Goal: Task Accomplishment & Management: Complete application form

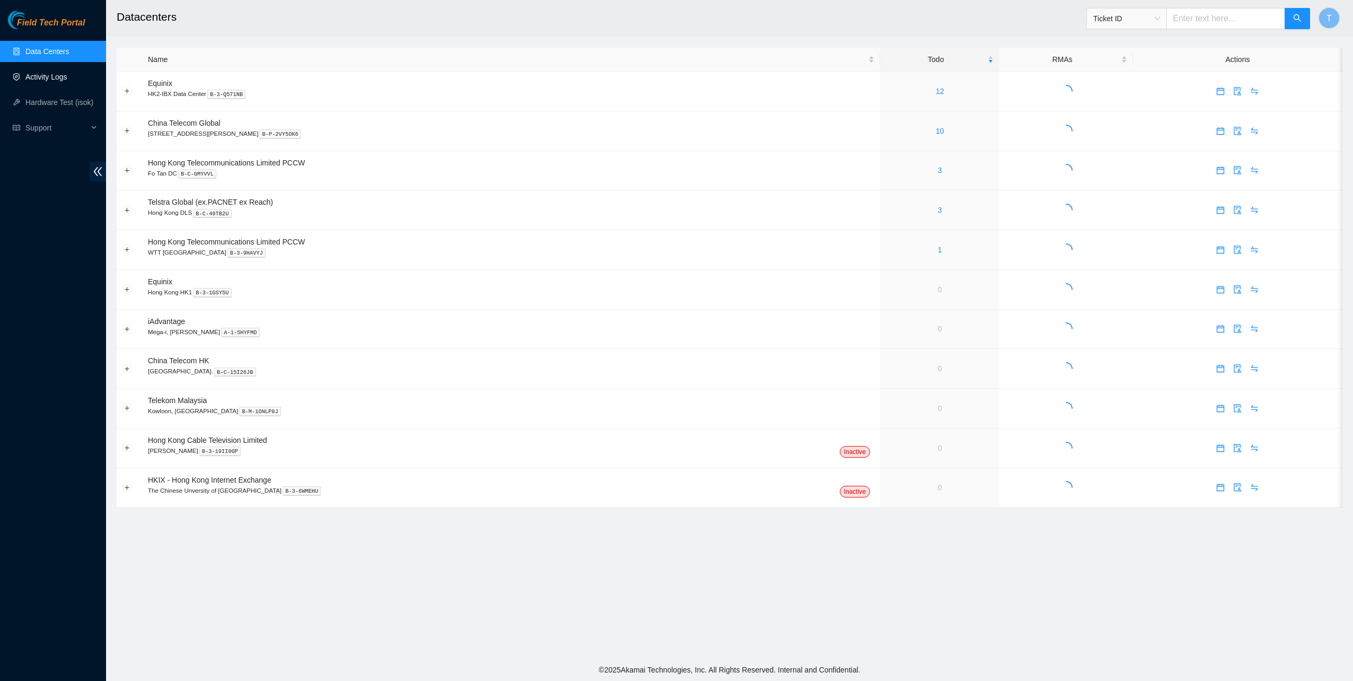
click at [51, 73] on link "Activity Logs" at bounding box center [46, 77] width 42 height 8
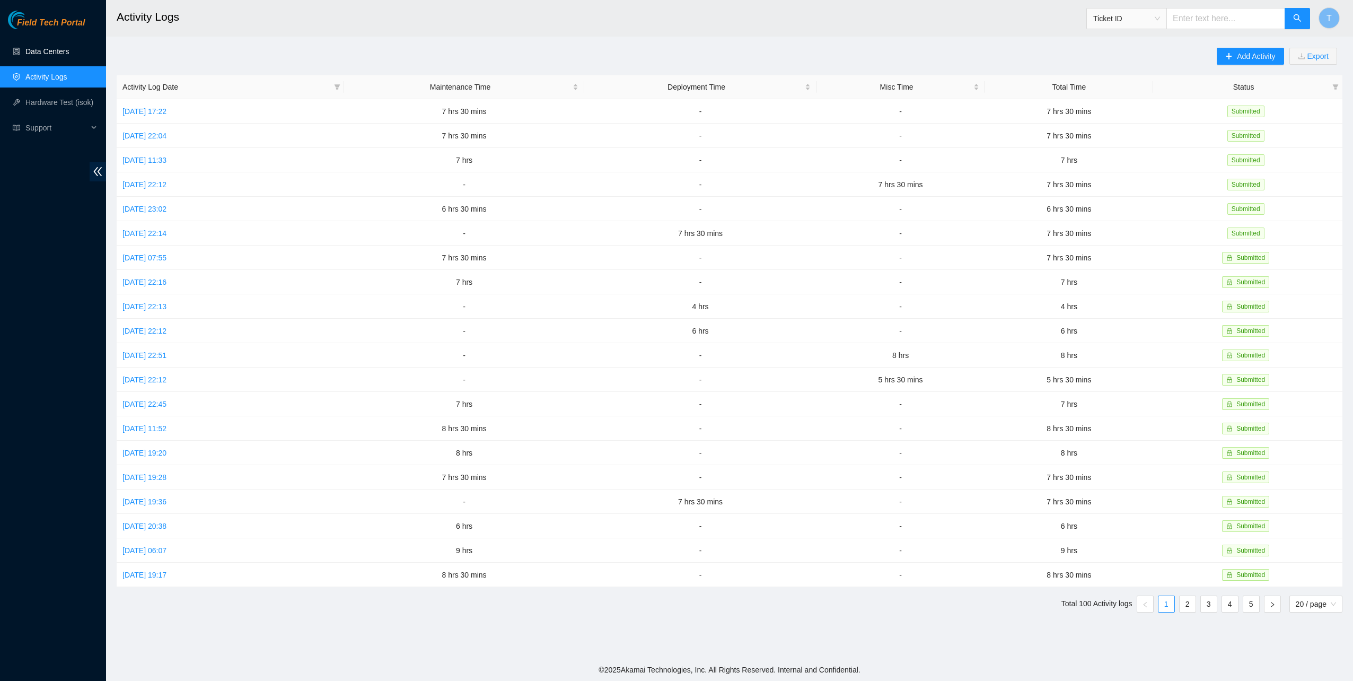
click at [55, 56] on link "Data Centers" at bounding box center [46, 51] width 43 height 8
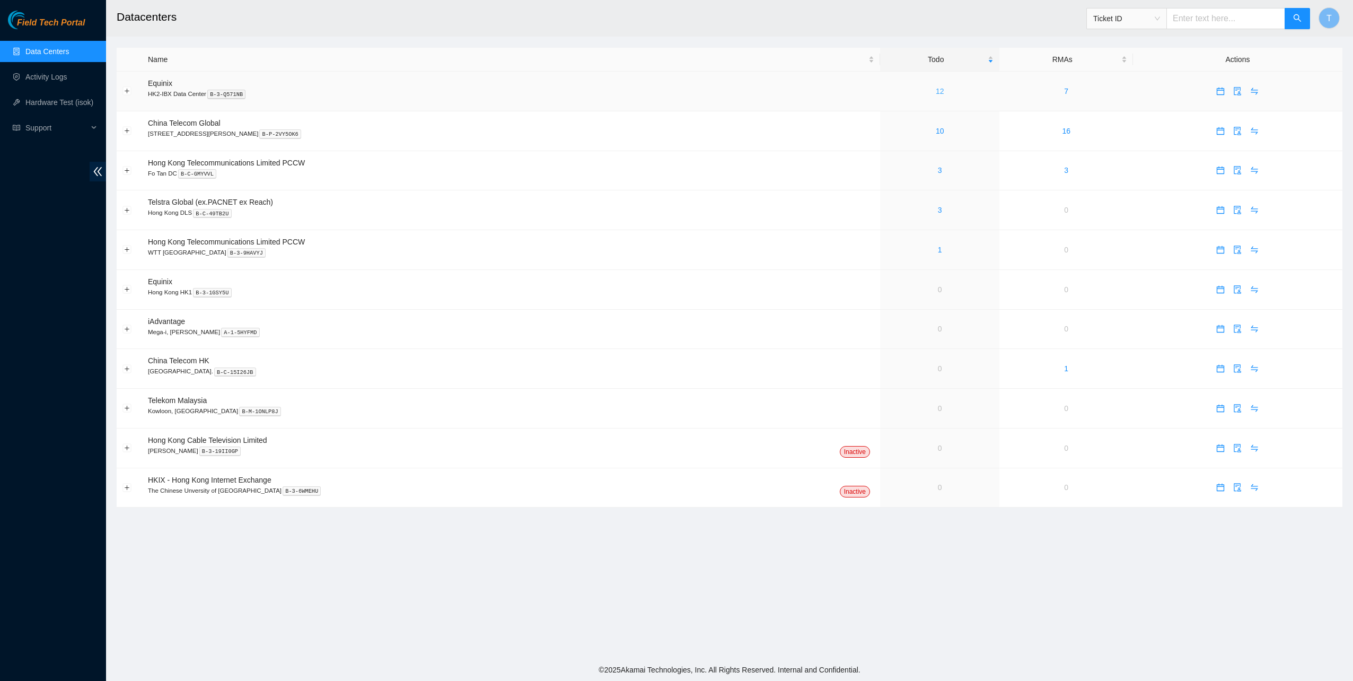
click at [936, 90] on link "12" at bounding box center [940, 91] width 8 height 8
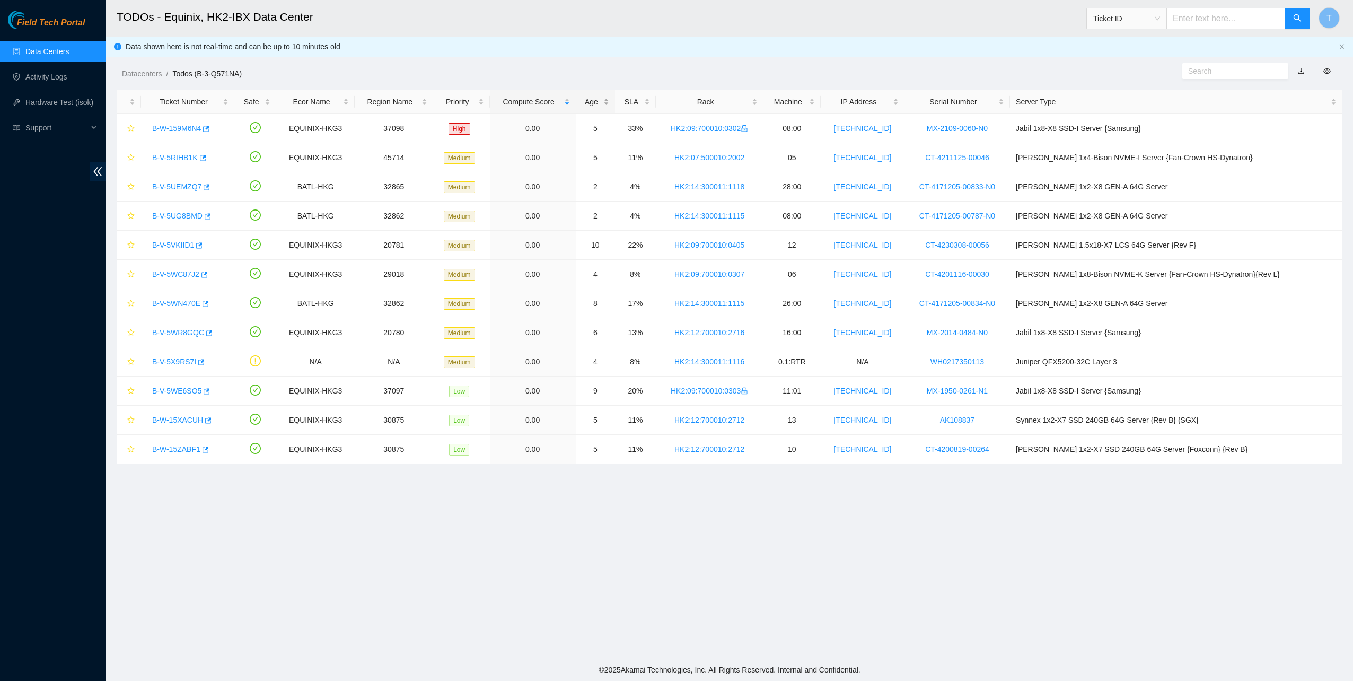
click at [610, 97] on div "Age" at bounding box center [596, 102] width 28 height 12
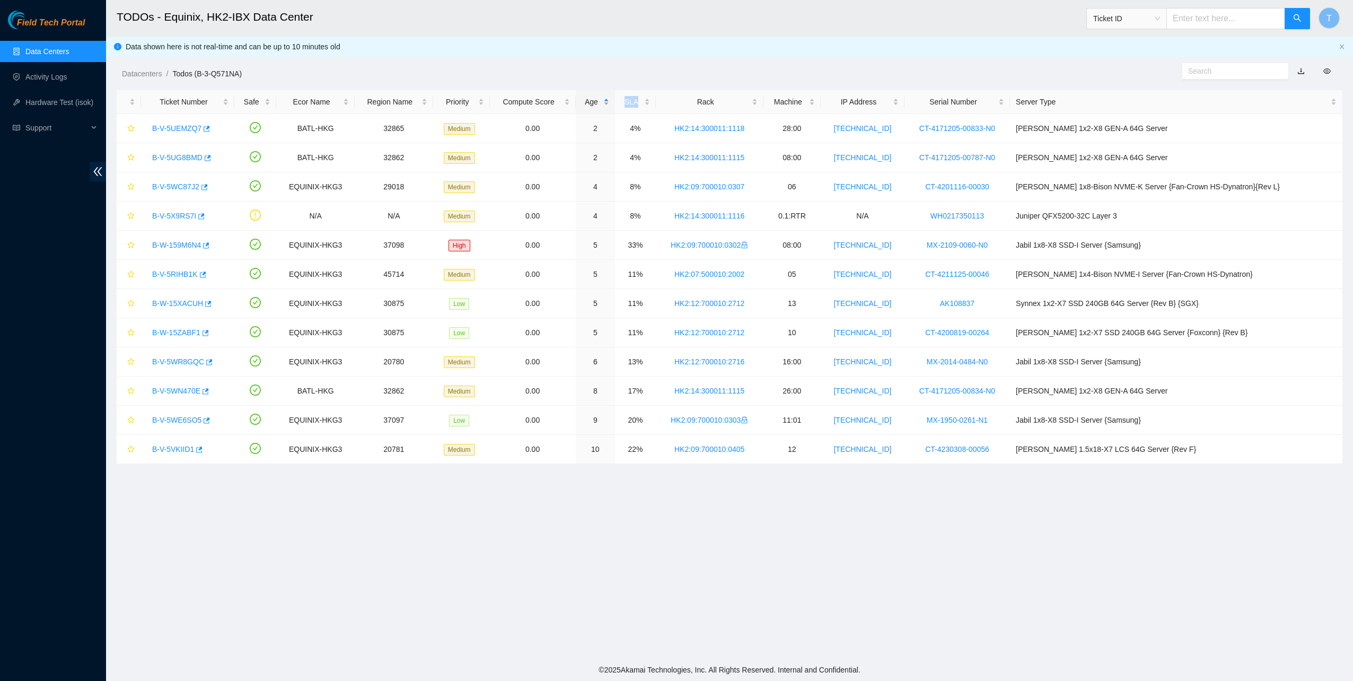
click at [610, 97] on div "Age" at bounding box center [596, 102] width 28 height 12
click at [160, 125] on link "B-V-5VKIID1" at bounding box center [173, 128] width 42 height 8
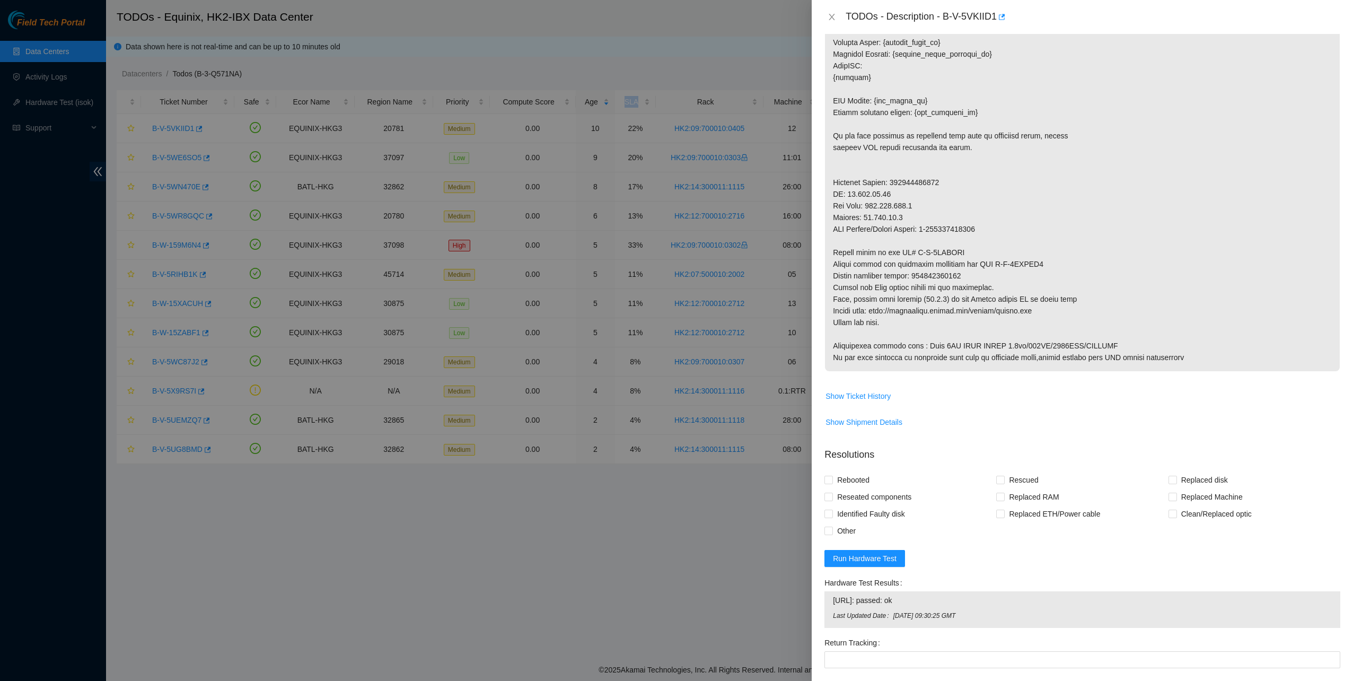
scroll to position [513, 0]
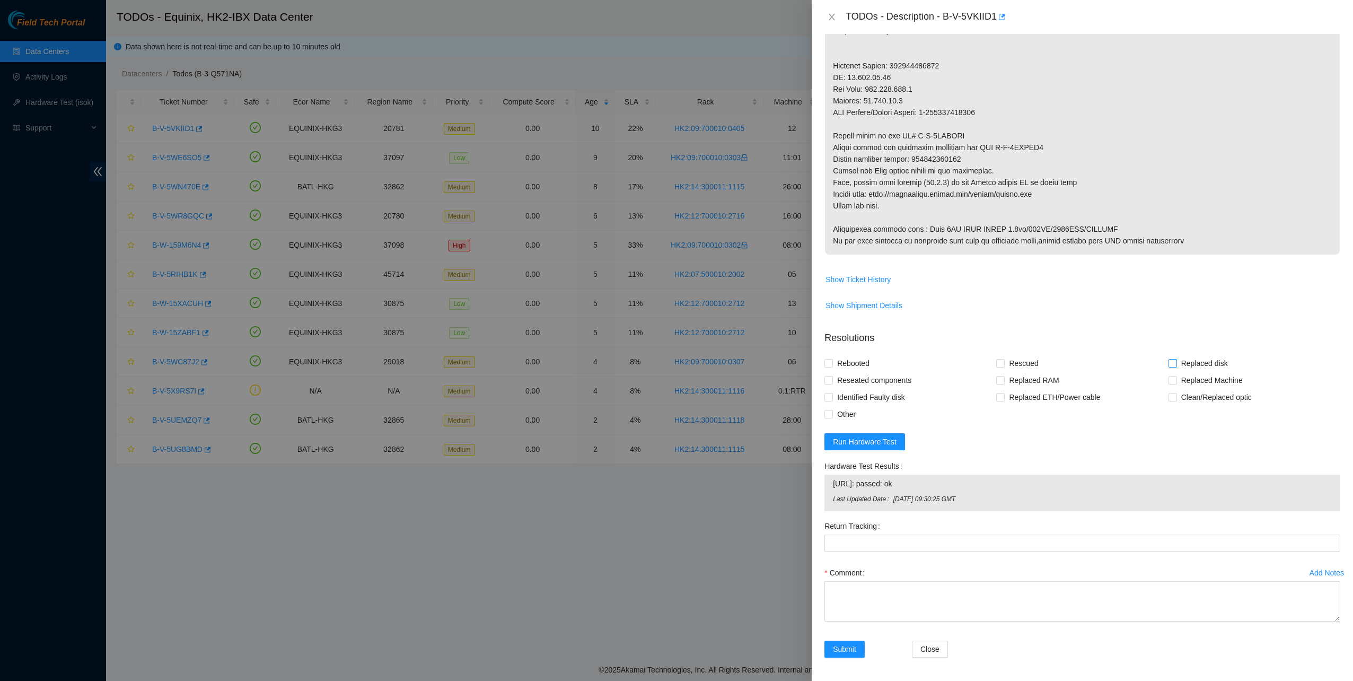
click at [1197, 360] on span "Replaced disk" at bounding box center [1204, 363] width 55 height 17
click at [1176, 360] on input "Replaced disk" at bounding box center [1172, 362] width 7 height 7
checkbox input "true"
click at [1043, 360] on div "Rescued" at bounding box center [1082, 363] width 172 height 17
click at [1026, 362] on span "Rescued" at bounding box center [1024, 363] width 38 height 17
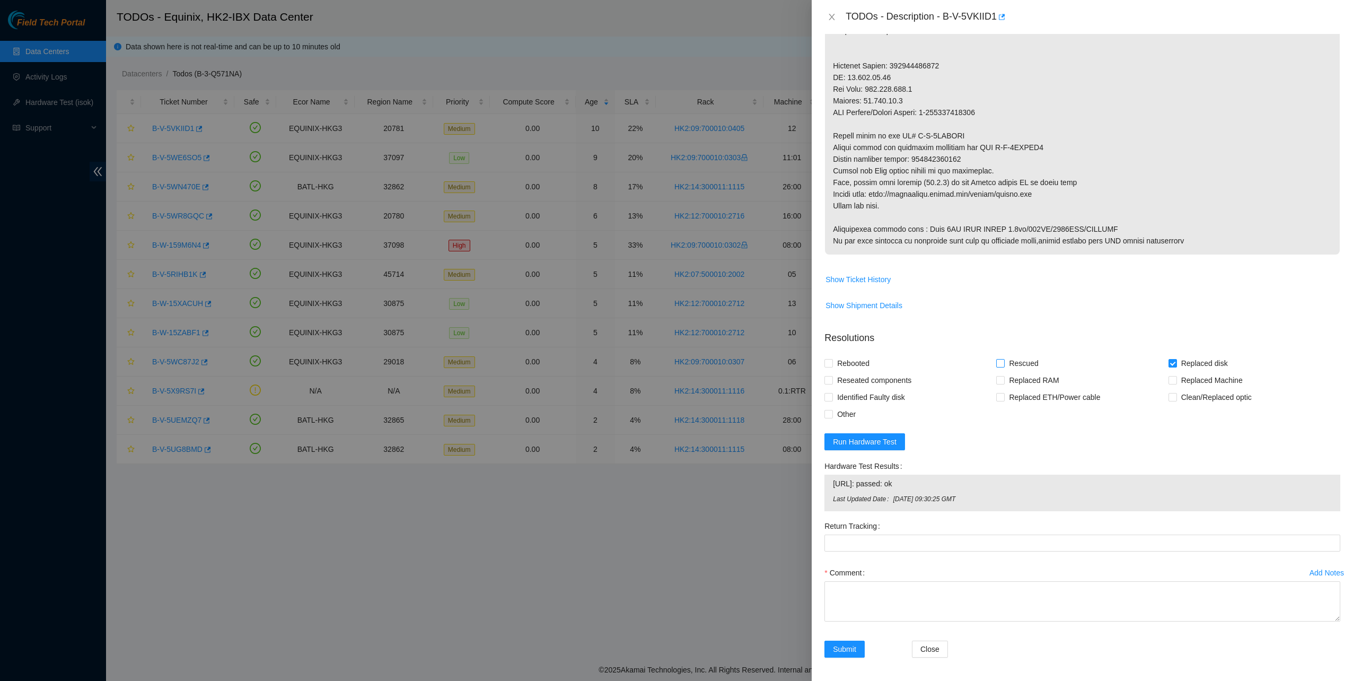
click at [1004, 362] on input "Rescued" at bounding box center [999, 362] width 7 height 7
checkbox input "true"
click at [855, 362] on span "Rebooted" at bounding box center [853, 363] width 41 height 17
drag, startPoint x: 855, startPoint y: 362, endPoint x: 855, endPoint y: 375, distance: 13.8
click at [855, 375] on span "Reseated components" at bounding box center [874, 380] width 83 height 17
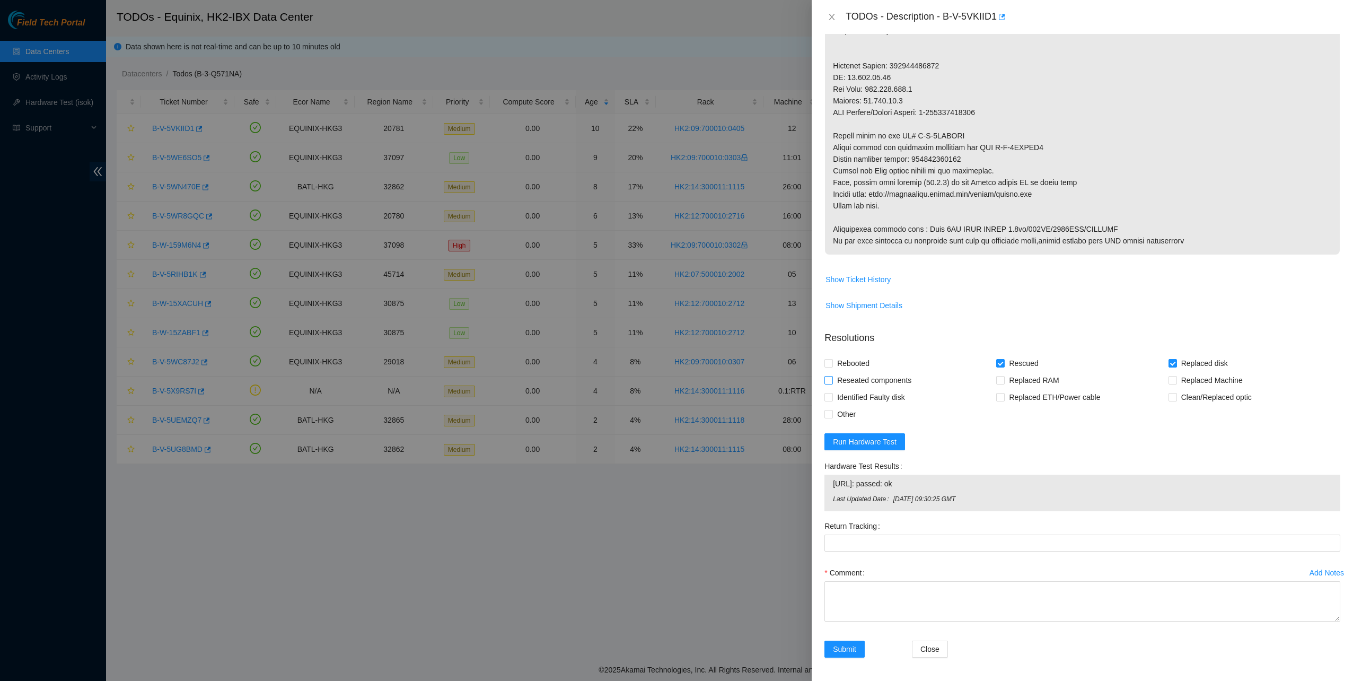
drag, startPoint x: 855, startPoint y: 375, endPoint x: 834, endPoint y: 377, distance: 21.3
click at [834, 377] on span "Reseated components" at bounding box center [874, 380] width 83 height 17
click at [832, 377] on input "Reseated components" at bounding box center [828, 379] width 7 height 7
checkbox input "true"
click at [827, 364] on input "Rebooted" at bounding box center [828, 362] width 7 height 7
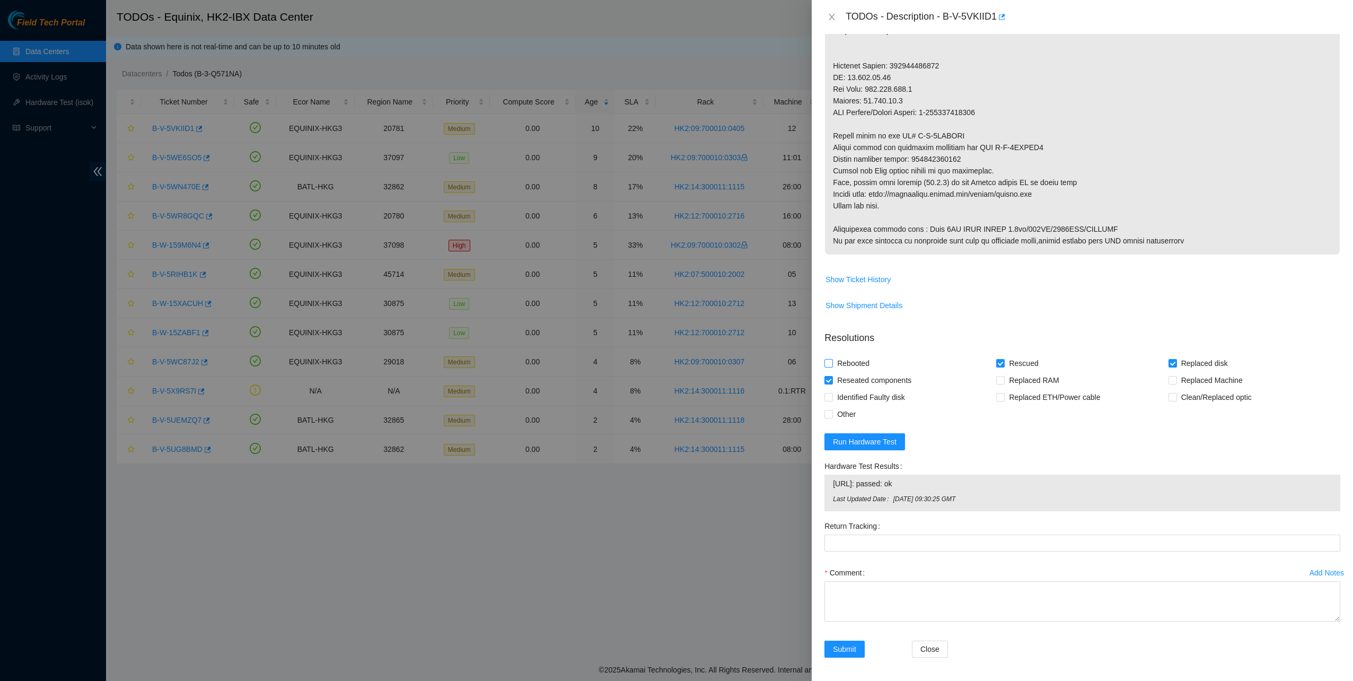
checkbox input "true"
drag, startPoint x: 914, startPoint y: 158, endPoint x: 974, endPoint y: 170, distance: 61.1
copy p "450826218862"
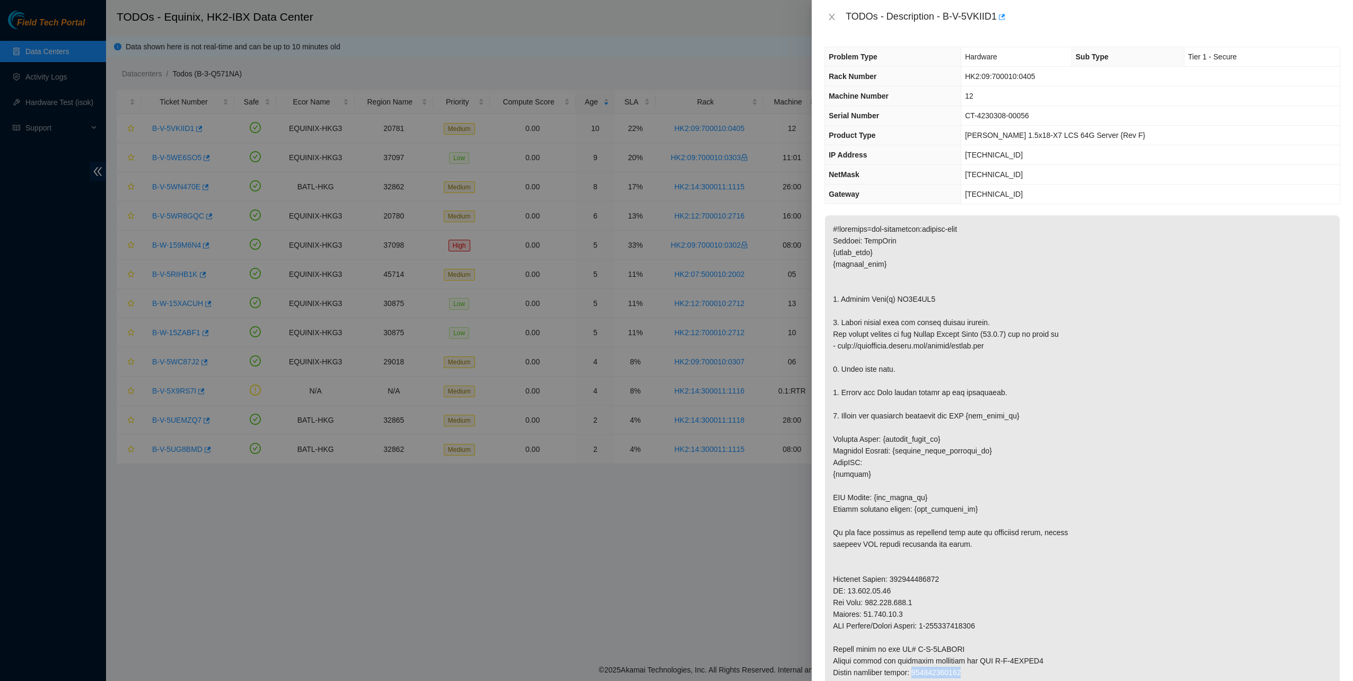
scroll to position [0, 0]
drag, startPoint x: 948, startPoint y: 18, endPoint x: 998, endPoint y: 27, distance: 50.7
click at [998, 27] on div "TODOs - Description - B-V-5VKIID1" at bounding box center [1082, 17] width 541 height 34
copy div "B-V-5VKIID1"
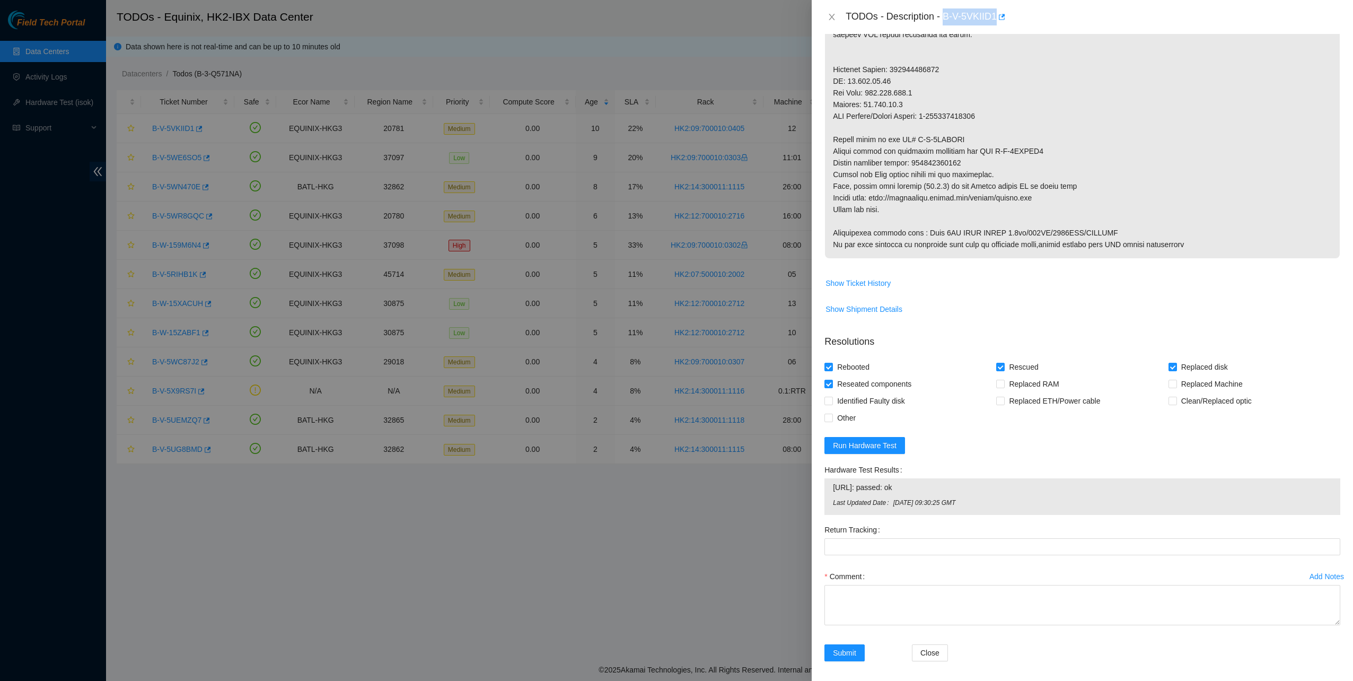
scroll to position [513, 0]
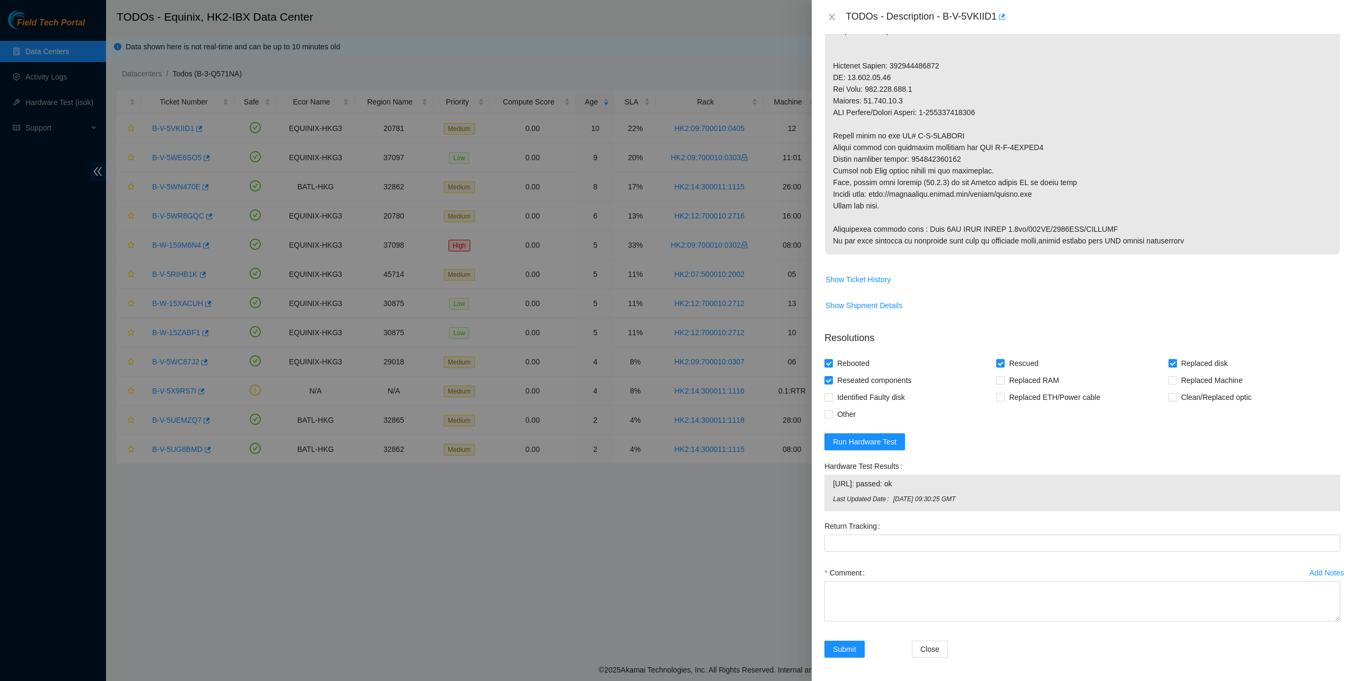
drag, startPoint x: 915, startPoint y: 156, endPoint x: 1013, endPoint y: 156, distance: 97.6
copy p "450826218862"
drag, startPoint x: 861, startPoint y: 541, endPoint x: 856, endPoint y: 550, distance: 10.2
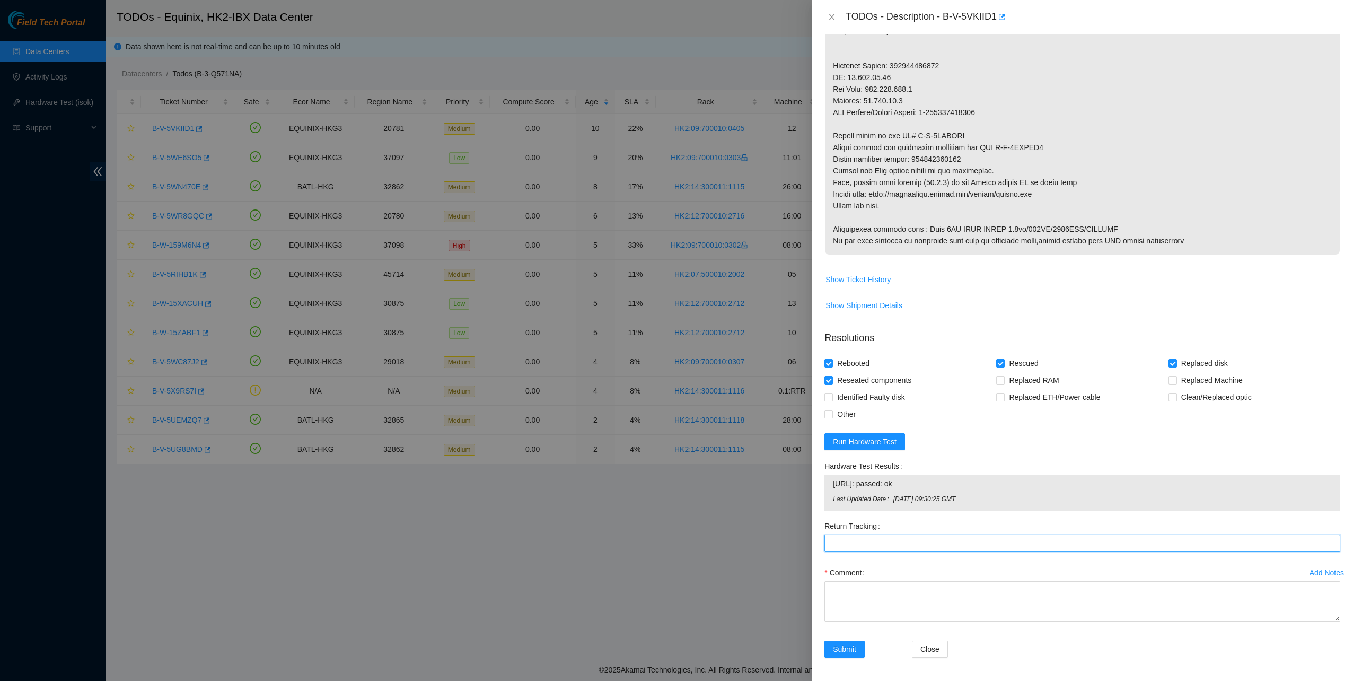
click at [860, 541] on Tracking "Return Tracking" at bounding box center [1083, 543] width 516 height 17
paste Tracking "450826218862"
type Tracking "450826218862"
click at [854, 581] on textarea "Comment" at bounding box center [1083, 601] width 516 height 40
type textarea "pass ok"
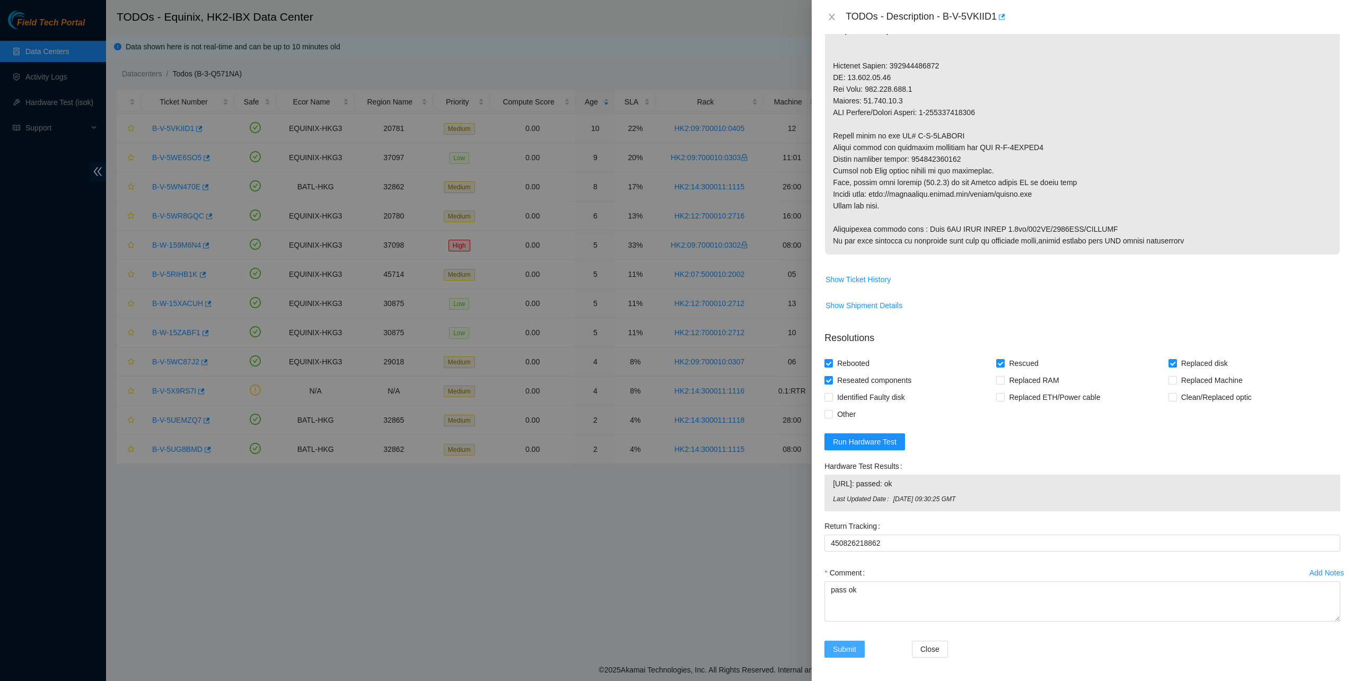
click at [854, 647] on span "Submit" at bounding box center [844, 649] width 23 height 12
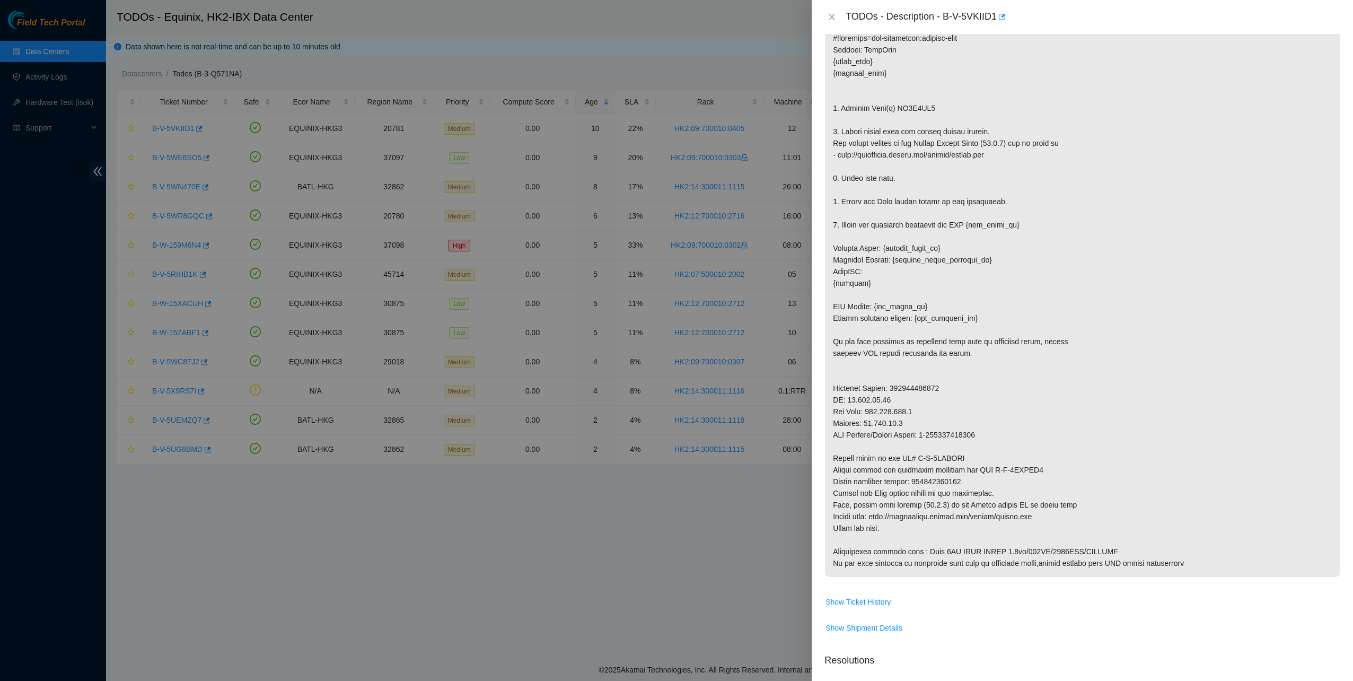
scroll to position [0, 0]
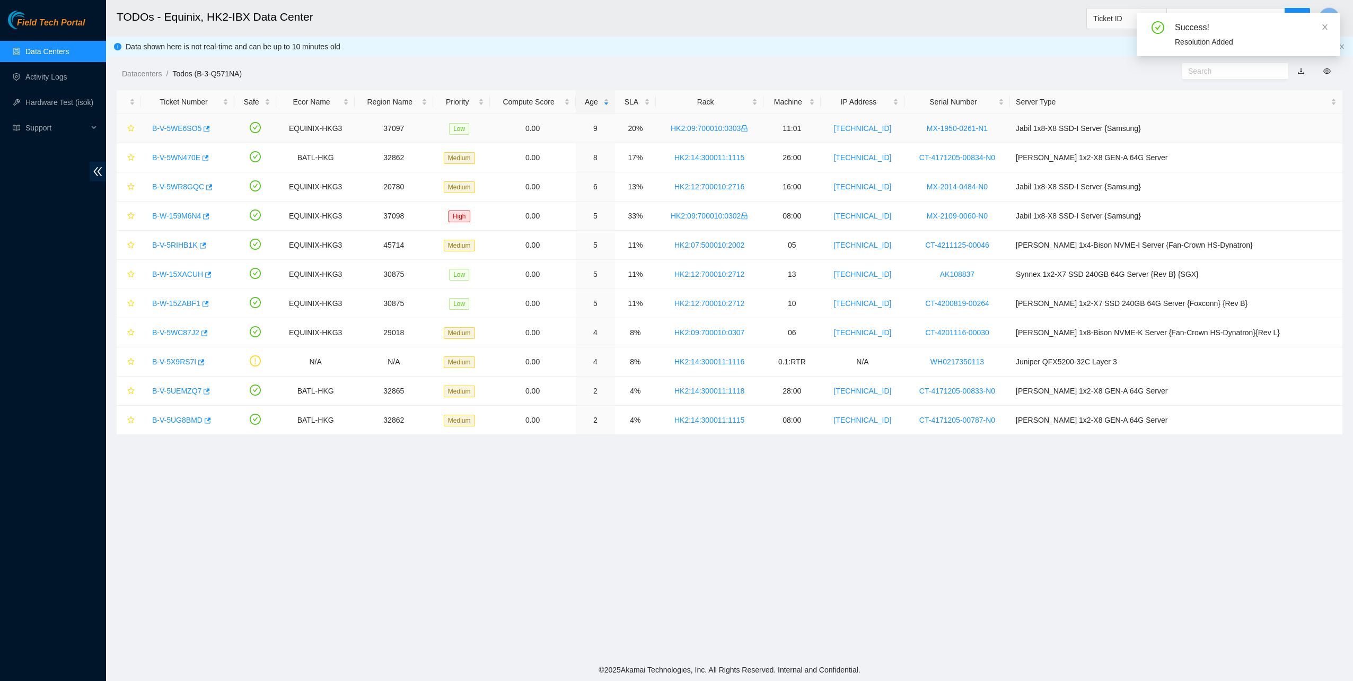
click at [171, 132] on link "B-V-5WE6SO5" at bounding box center [176, 128] width 49 height 8
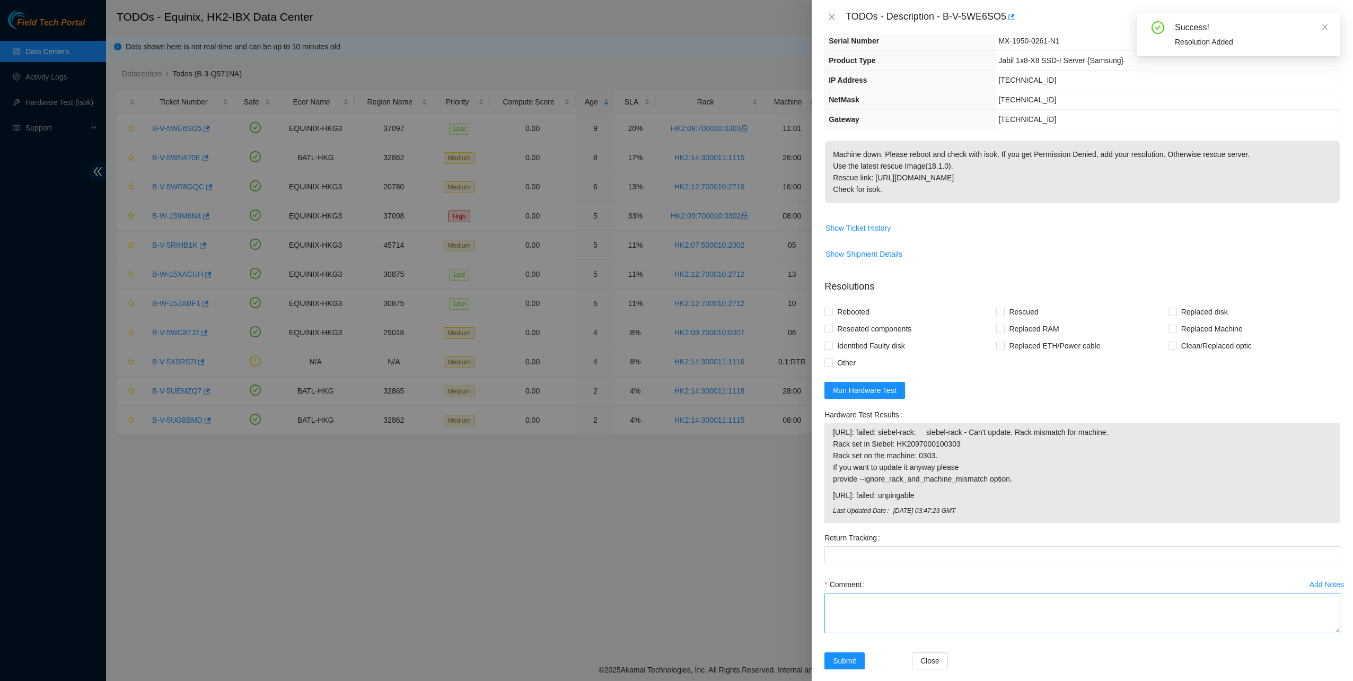
scroll to position [86, 0]
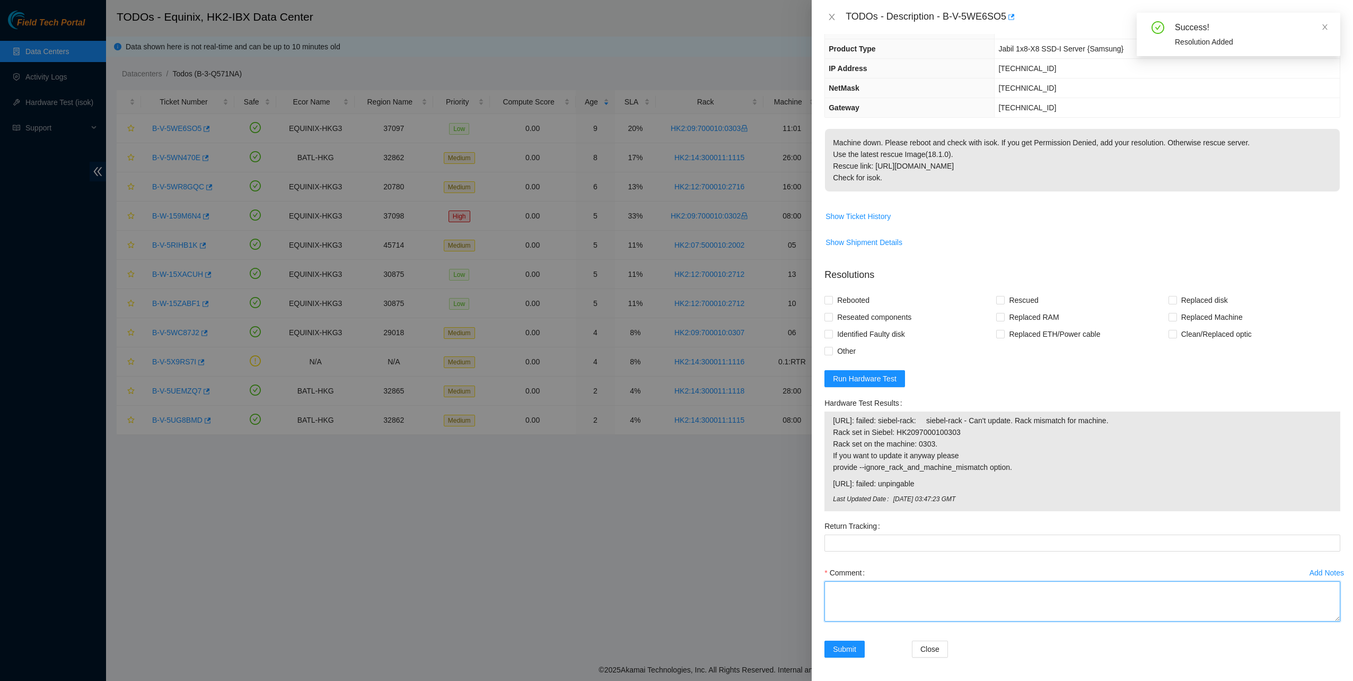
click at [870, 596] on textarea "Comment" at bounding box center [1083, 601] width 516 height 40
type textarea "Node - 0 Up Node 1 - no Vga"
click at [838, 312] on span "Reseated components" at bounding box center [874, 317] width 83 height 17
click at [832, 313] on input "Reseated components" at bounding box center [828, 316] width 7 height 7
checkbox input "true"
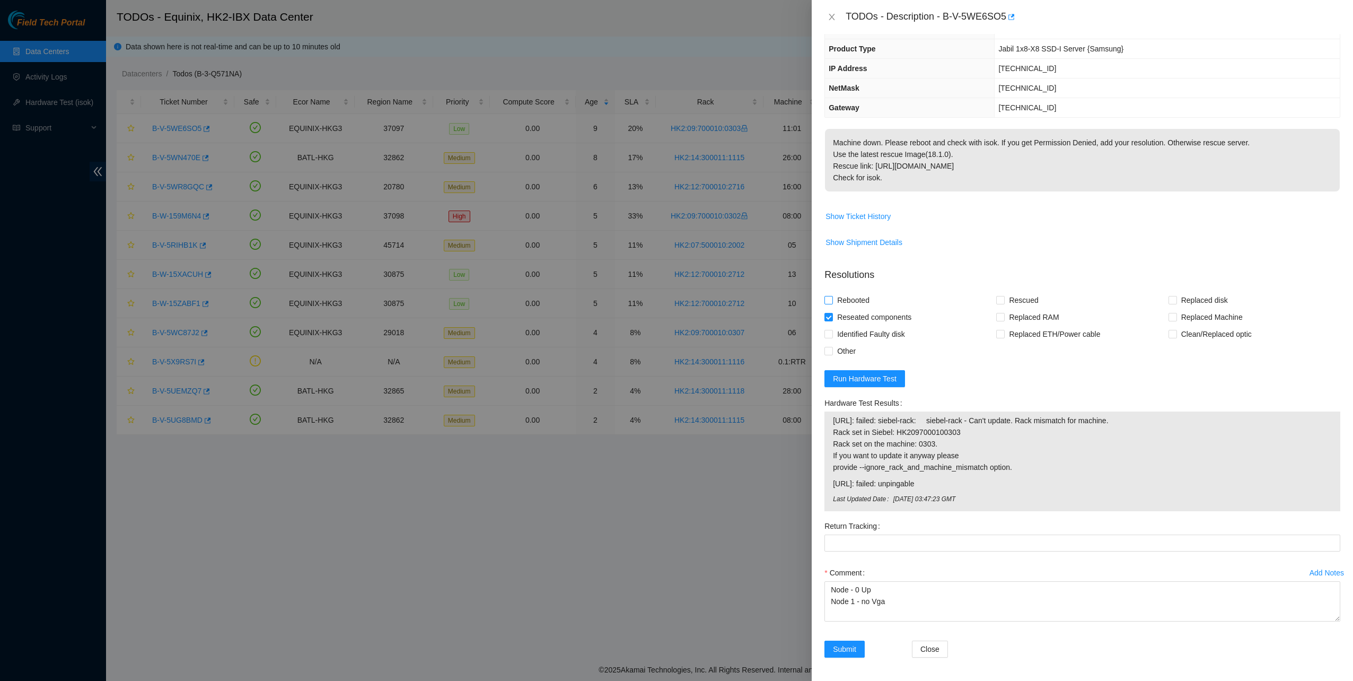
click at [838, 301] on span "Rebooted" at bounding box center [853, 300] width 41 height 17
click at [832, 301] on input "Rebooted" at bounding box center [828, 299] width 7 height 7
checkbox input "true"
click at [860, 349] on div "Other" at bounding box center [911, 351] width 172 height 17
click at [853, 337] on span "Identified Faulty disk" at bounding box center [871, 334] width 76 height 17
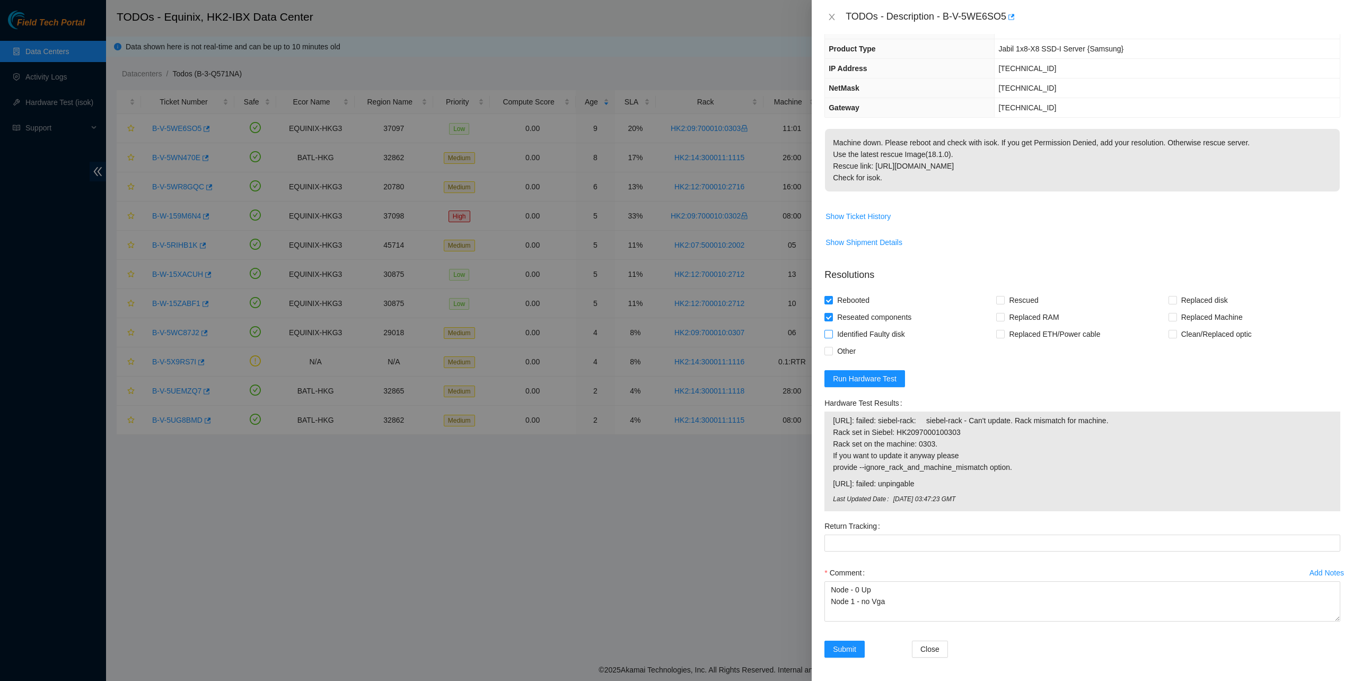
click at [832, 337] on input "Identified Faulty disk" at bounding box center [828, 333] width 7 height 7
checkbox input "true"
click at [852, 649] on span "Submit" at bounding box center [844, 649] width 23 height 12
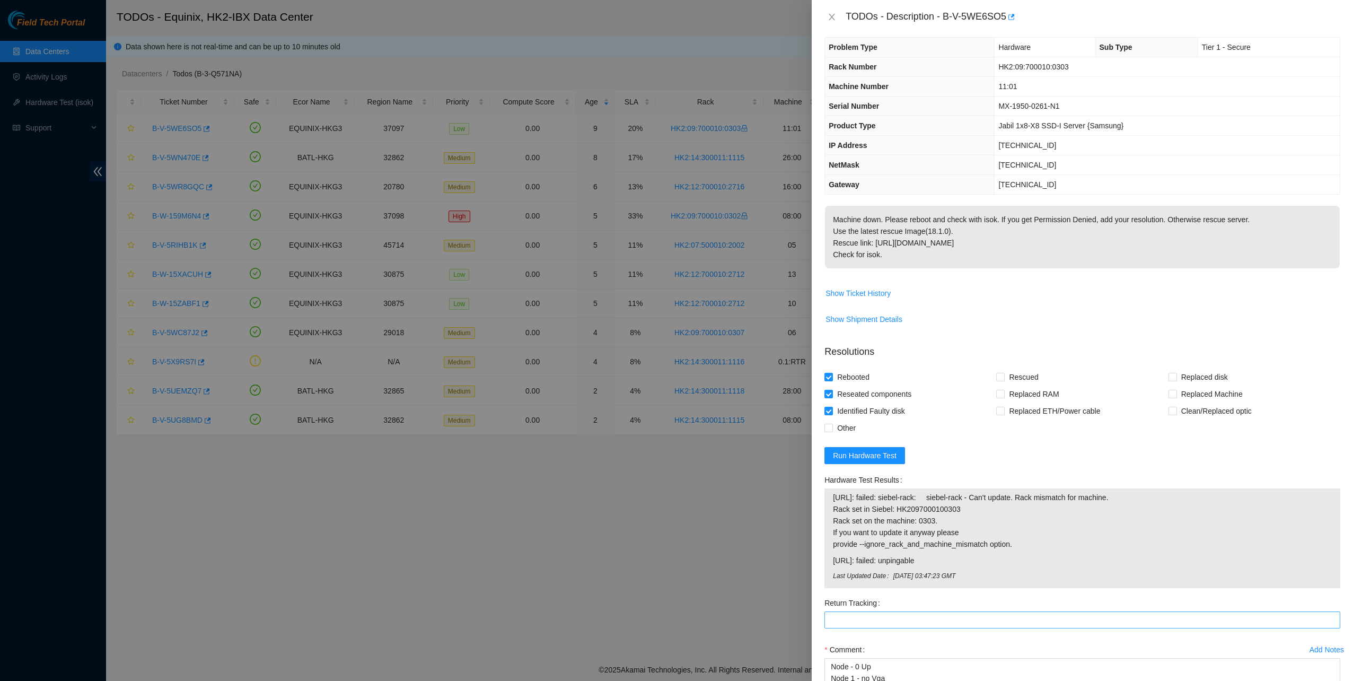
scroll to position [0, 0]
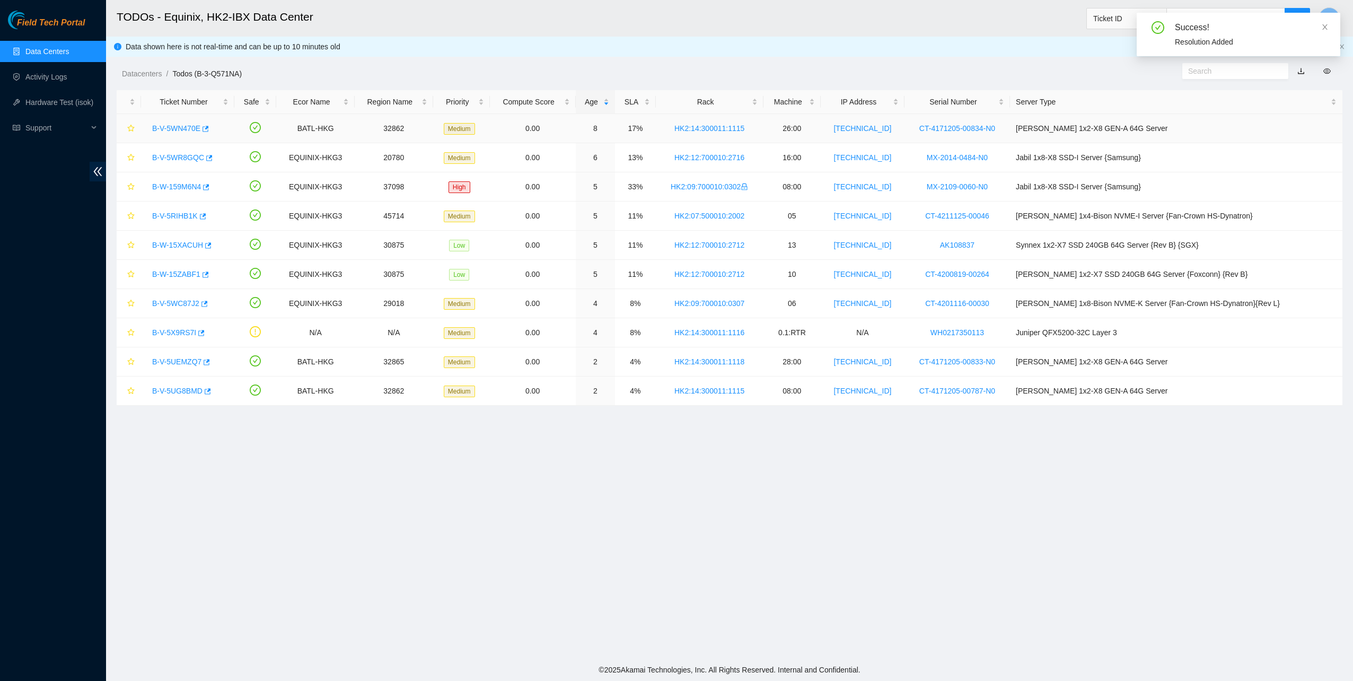
click at [163, 127] on link "B-V-5WN470E" at bounding box center [176, 128] width 48 height 8
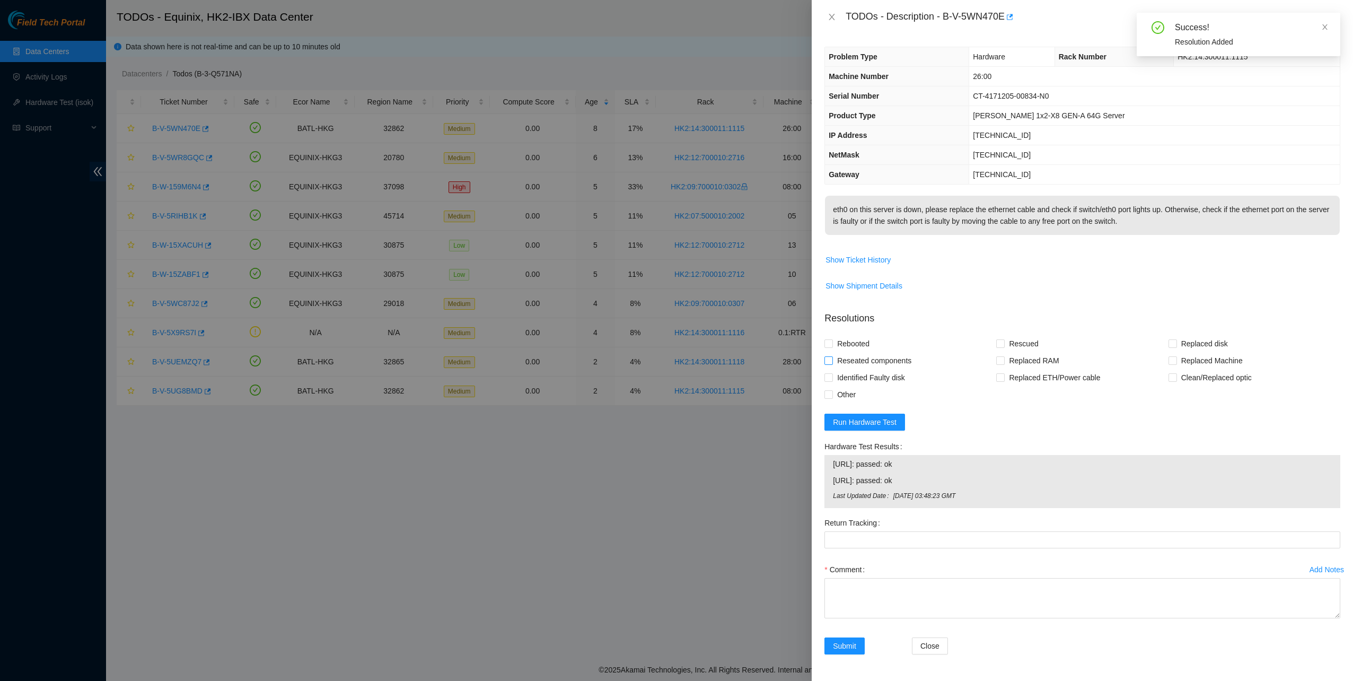
click at [844, 365] on span "Reseated components" at bounding box center [874, 360] width 83 height 17
click at [832, 364] on input "Reseated components" at bounding box center [828, 359] width 7 height 7
checkbox input "true"
click at [844, 351] on span "Rebooted" at bounding box center [853, 343] width 41 height 17
click at [1009, 348] on span "Rescued" at bounding box center [1024, 343] width 38 height 17
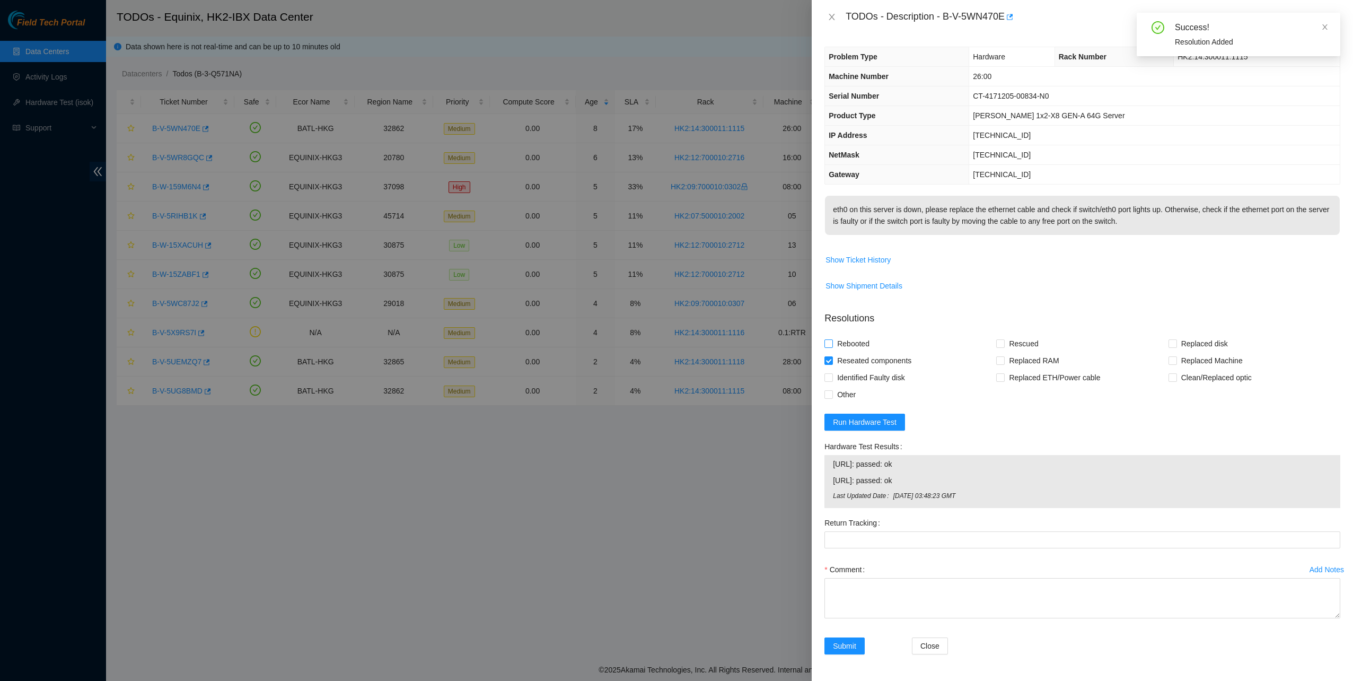
click at [852, 346] on span "Rebooted" at bounding box center [853, 343] width 41 height 17
click at [832, 346] on input "Rebooted" at bounding box center [828, 342] width 7 height 7
checkbox input "true"
drag, startPoint x: 1040, startPoint y: 352, endPoint x: 1030, endPoint y: 350, distance: 10.7
click at [1038, 349] on div "Rescued" at bounding box center [1082, 343] width 172 height 17
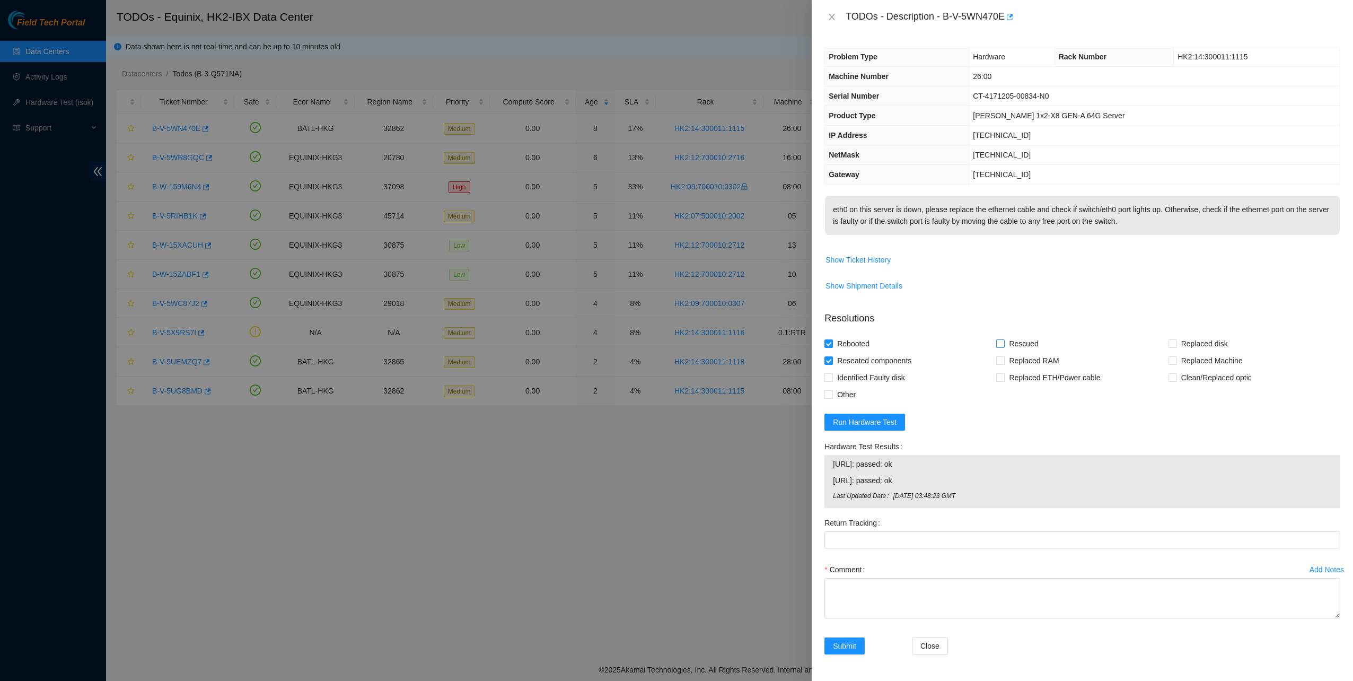
click at [1027, 351] on span "Rescued" at bounding box center [1024, 343] width 38 height 17
click at [1004, 347] on input "Rescued" at bounding box center [999, 342] width 7 height 7
checkbox input "true"
click at [1005, 386] on span "Replaced ETH/Power cable" at bounding box center [1055, 377] width 100 height 17
click at [1003, 381] on input "Replaced ETH/Power cable" at bounding box center [999, 376] width 7 height 7
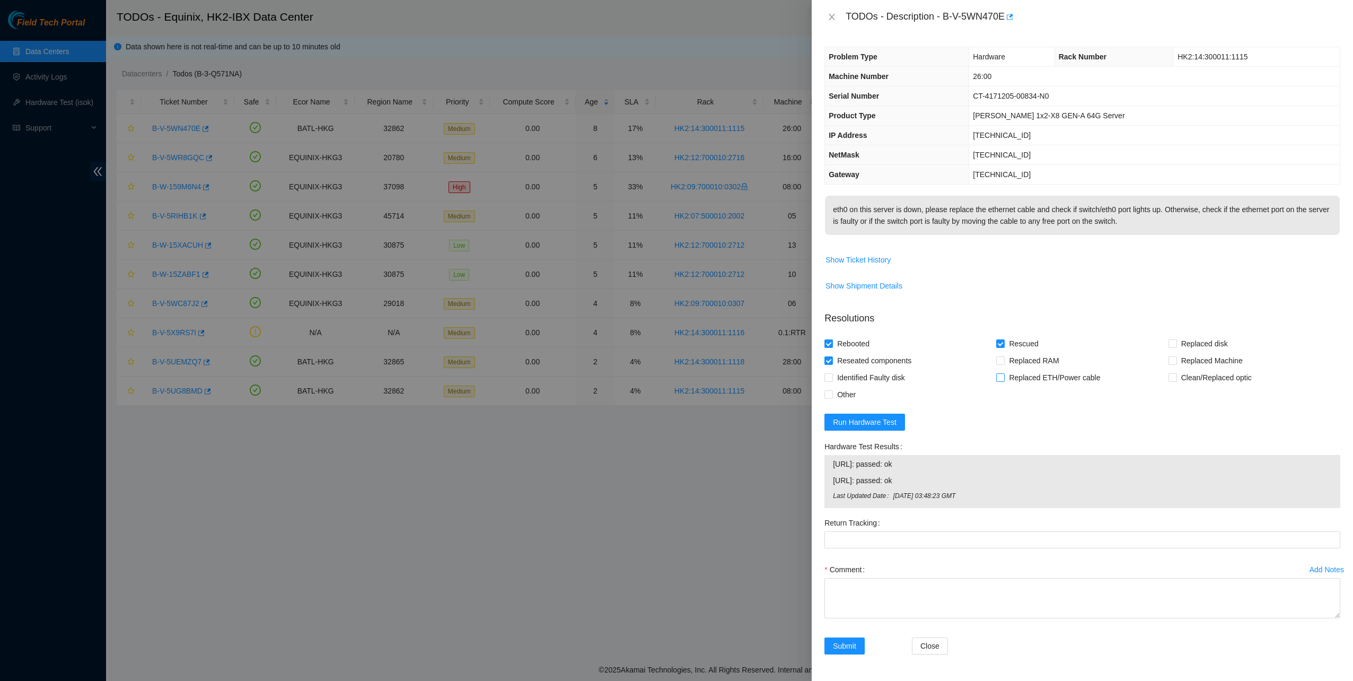
checkbox input "true"
click at [864, 577] on label "Comment" at bounding box center [847, 569] width 45 height 17
click at [864, 578] on textarea "Comment" at bounding box center [1083, 598] width 516 height 40
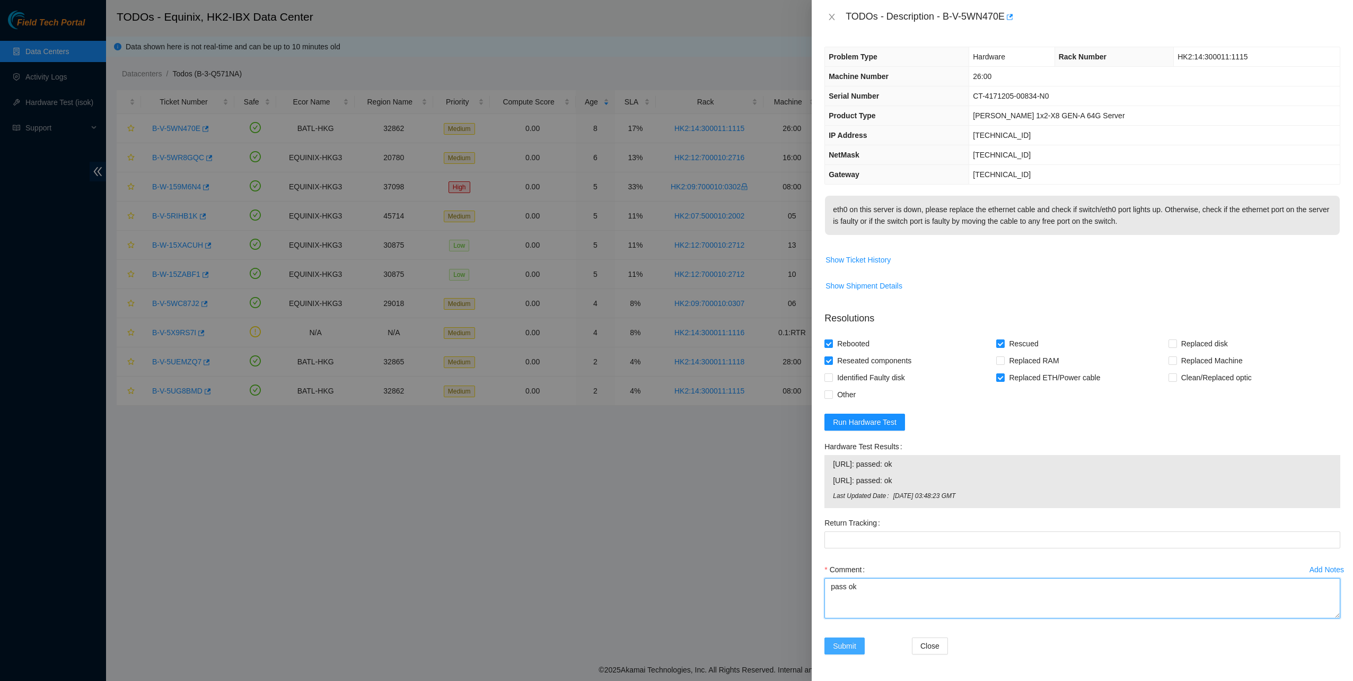
type textarea "pass ok"
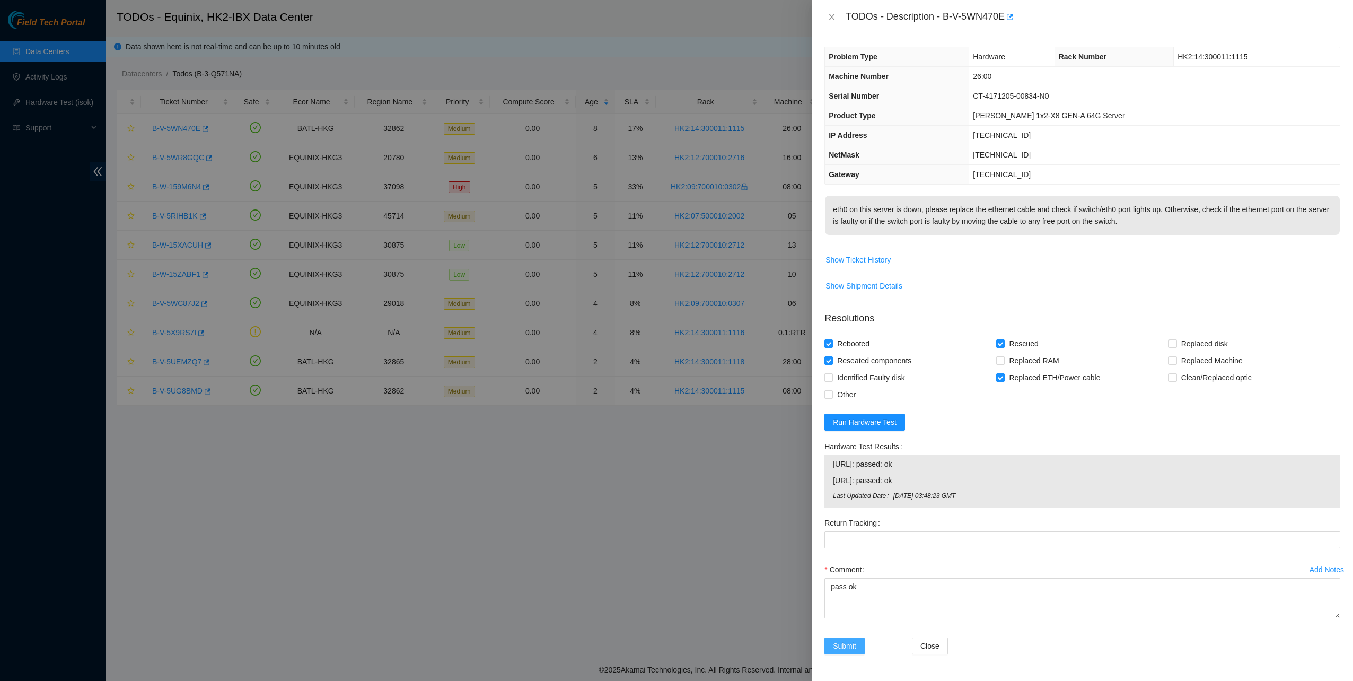
click at [832, 649] on button "Submit" at bounding box center [845, 645] width 40 height 17
